Goal: Find specific page/section: Find specific page/section

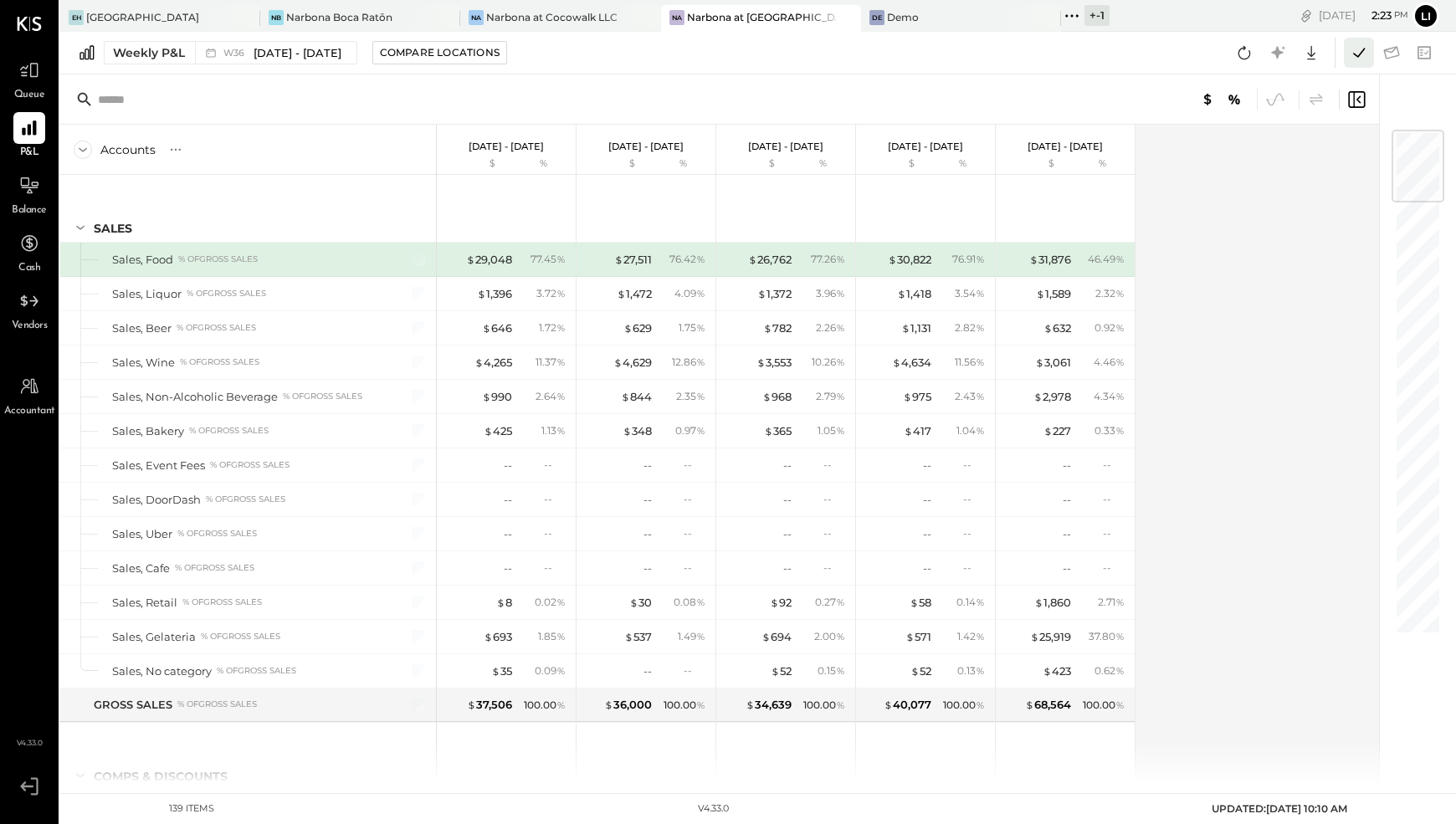
click at [1351, 52] on icon at bounding box center [1358, 52] width 21 height 21
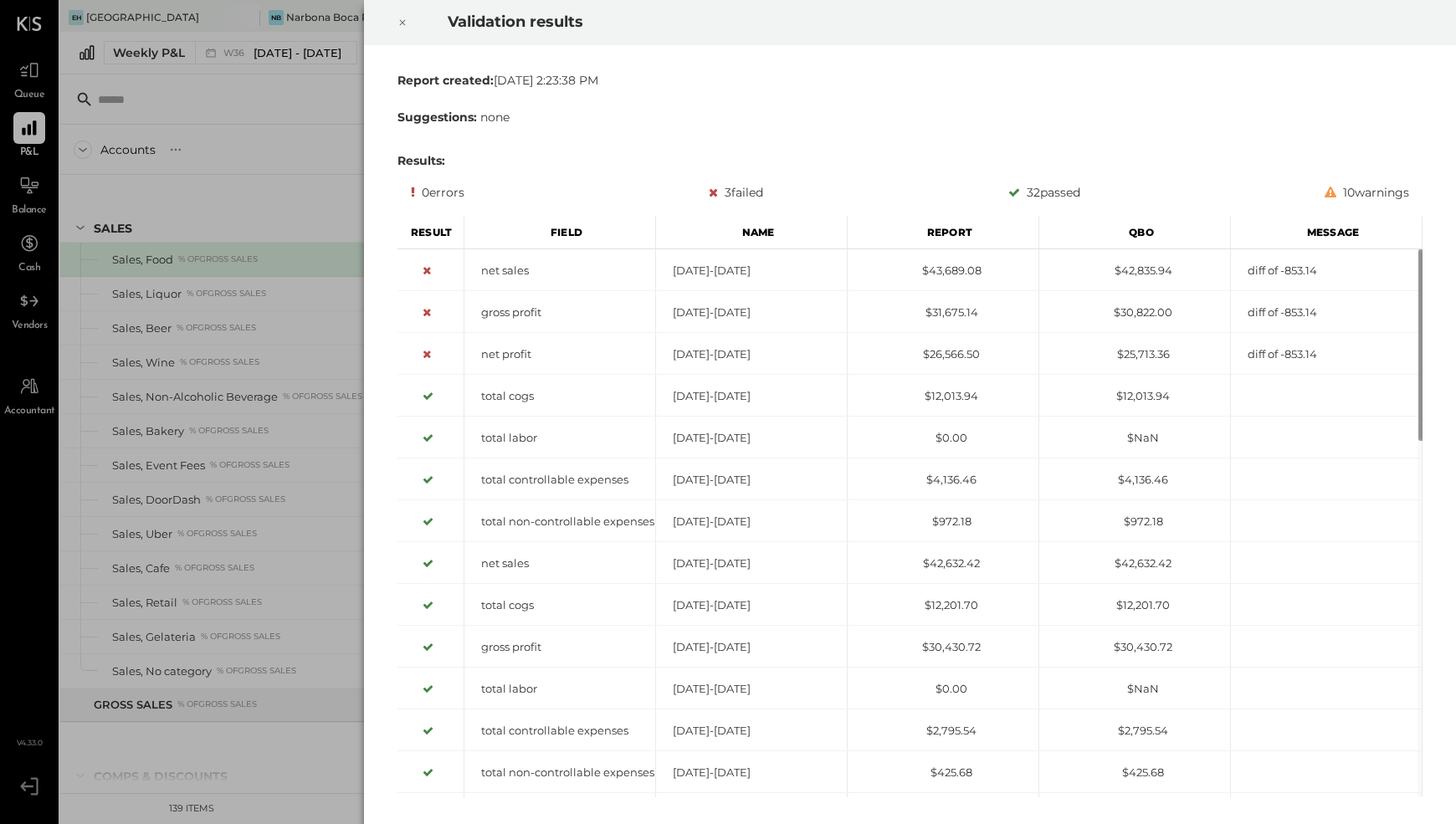
click at [401, 17] on icon at bounding box center [402, 22] width 10 height 20
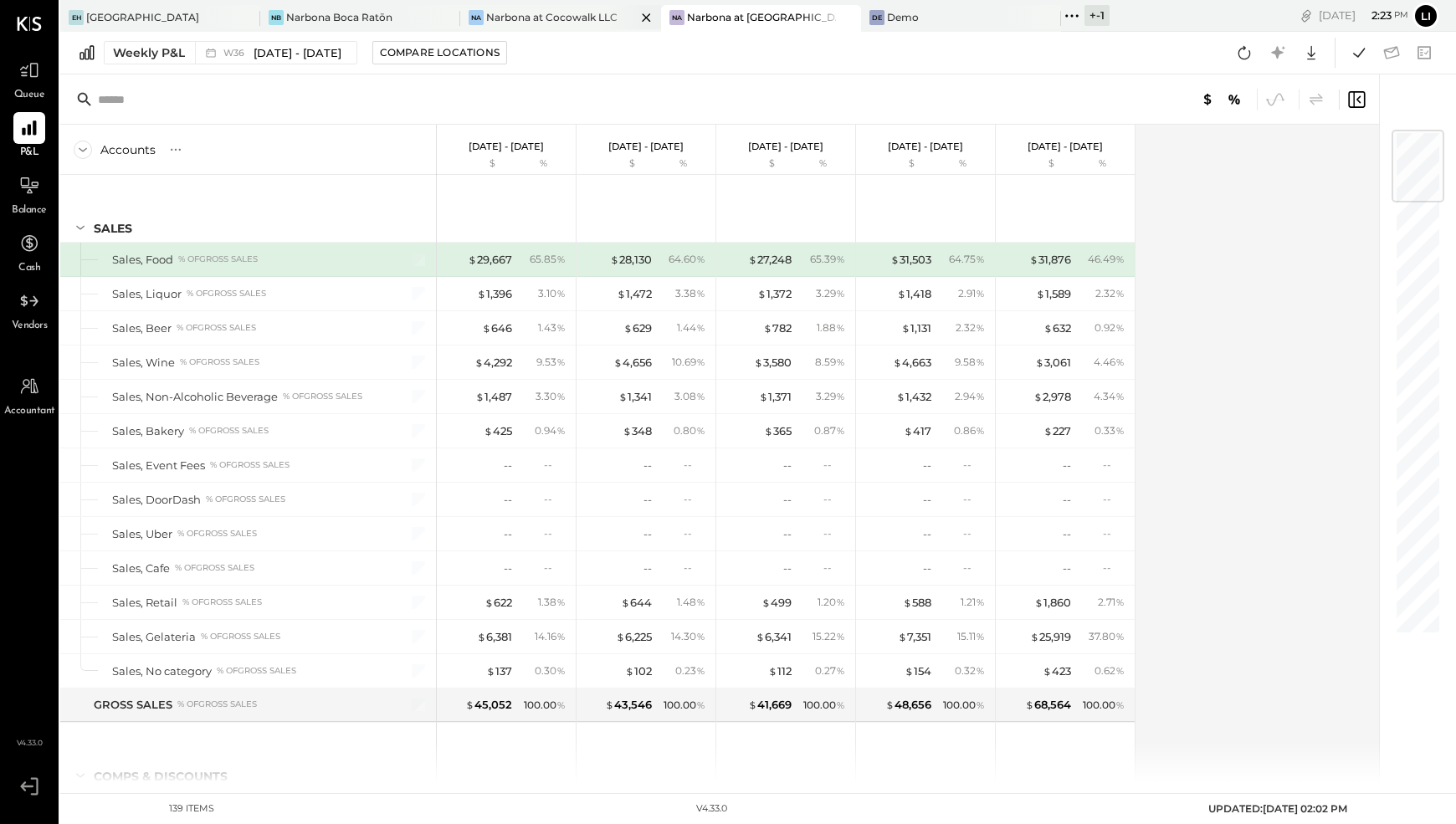
click at [539, 10] on div "Na Narbona at Cocowalk LLC" at bounding box center [547, 17] width 175 height 15
